Goal: Transaction & Acquisition: Purchase product/service

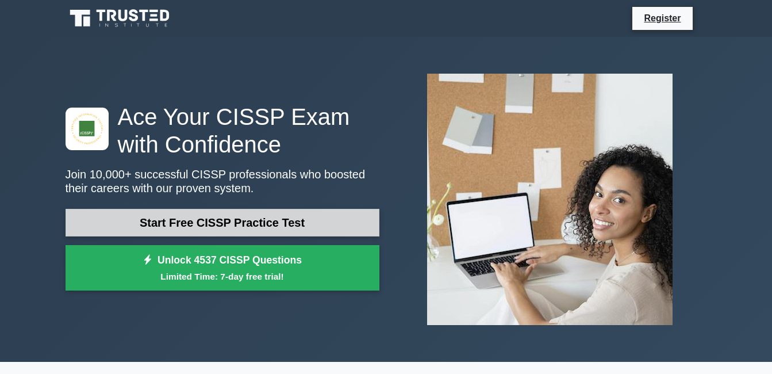
click at [235, 225] on link "Start Free CISSP Practice Test" at bounding box center [223, 223] width 314 height 28
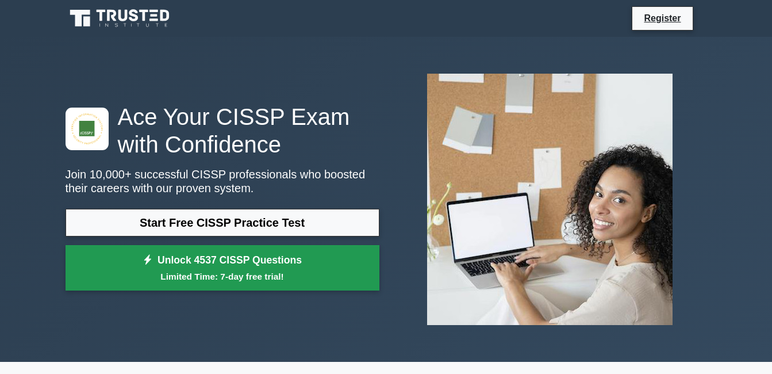
click at [320, 267] on link "Unlock 4537 CISSP Questions Limited Time: 7-day free trial!" at bounding box center [223, 268] width 314 height 46
click at [218, 260] on link "Unlock 4537 CISSP Questions Limited Time: 7-day free trial!" at bounding box center [223, 268] width 314 height 46
